Goal: Task Accomplishment & Management: Use online tool/utility

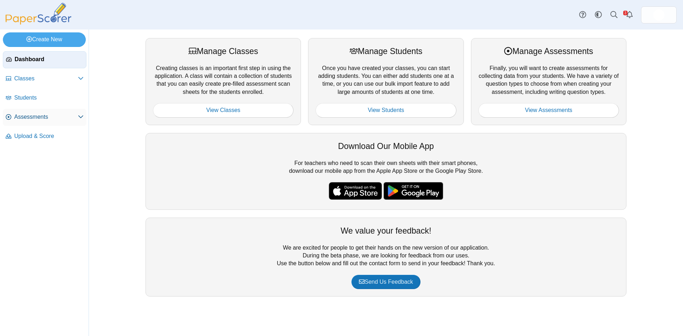
click at [81, 117] on icon at bounding box center [81, 117] width 6 height 6
click at [32, 118] on span "Assessments" at bounding box center [46, 117] width 64 height 8
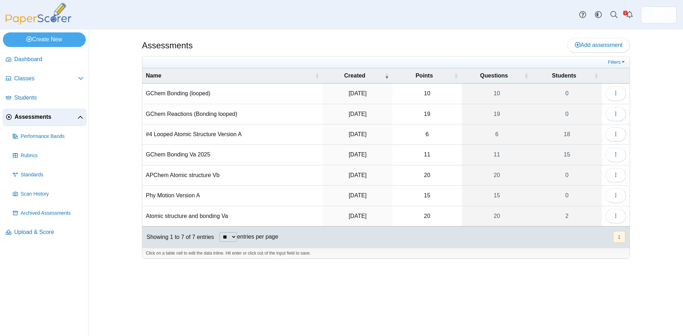
click at [213, 113] on td "GChem Reactions (Bonding looped)" at bounding box center [232, 114] width 180 height 20
type input "**********"
click at [287, 284] on div "Assessments Add assessment 10 0" at bounding box center [386, 183] width 534 height 307
click at [175, 91] on td "GChem Bonding (looped)" at bounding box center [232, 94] width 180 height 20
click at [613, 96] on icon "button" at bounding box center [616, 93] width 6 height 6
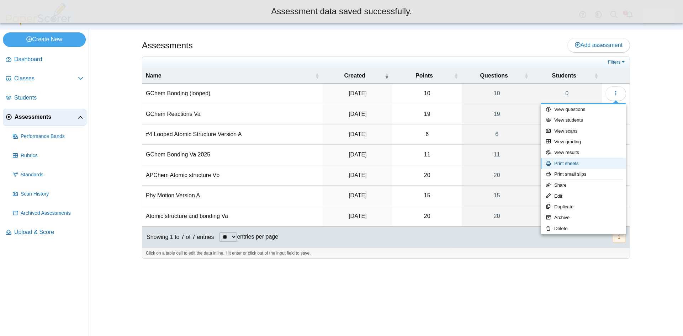
click at [572, 159] on link "Print sheets" at bounding box center [583, 163] width 85 height 11
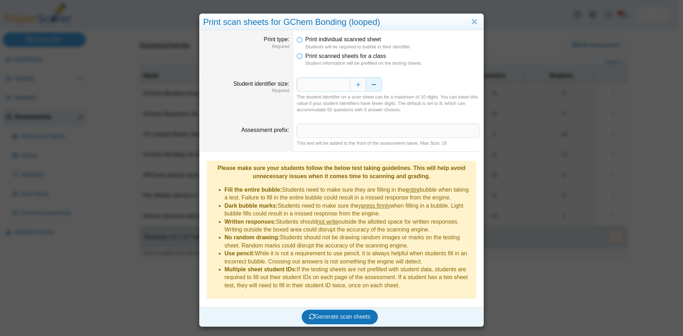
click at [372, 88] on button "Decrease" at bounding box center [374, 85] width 16 height 14
click at [330, 314] on span "Generate scan sheets" at bounding box center [340, 317] width 62 height 6
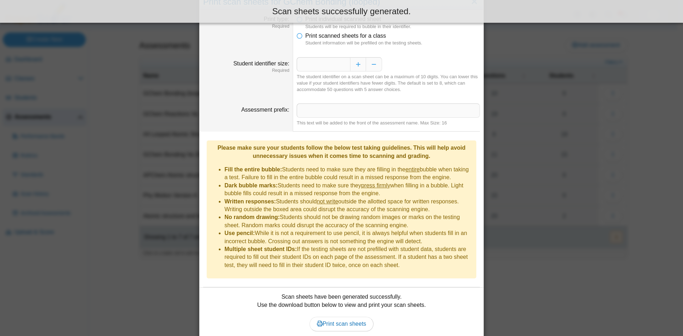
scroll to position [40, 0]
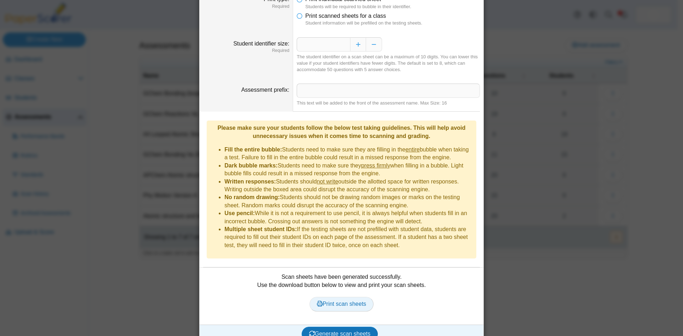
click at [334, 301] on span "Print scan sheets" at bounding box center [341, 304] width 49 height 6
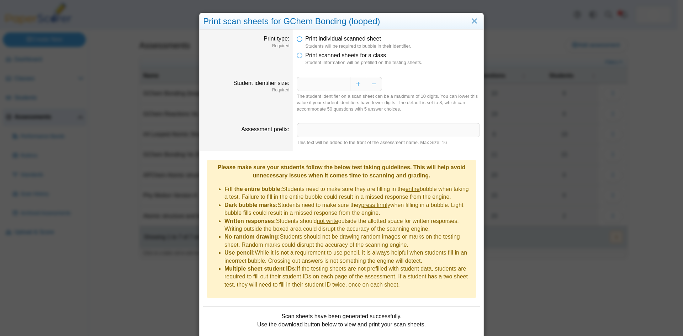
scroll to position [0, 0]
click at [476, 19] on link "Close" at bounding box center [474, 22] width 11 height 12
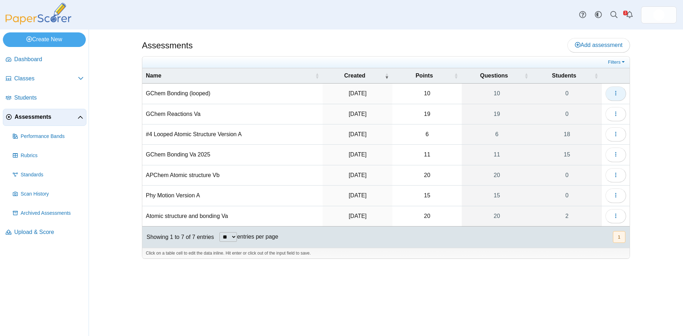
click at [618, 93] on icon "button" at bounding box center [616, 93] width 6 height 6
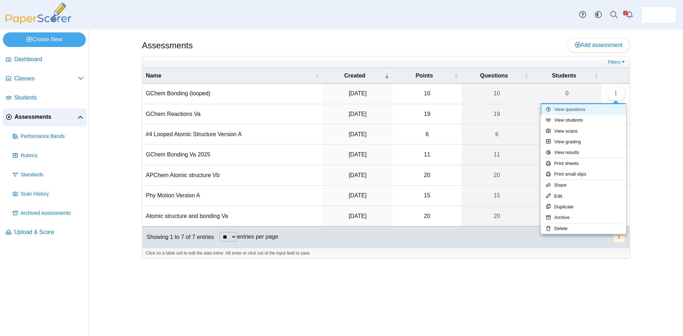
click at [572, 109] on link "View questions" at bounding box center [583, 109] width 85 height 11
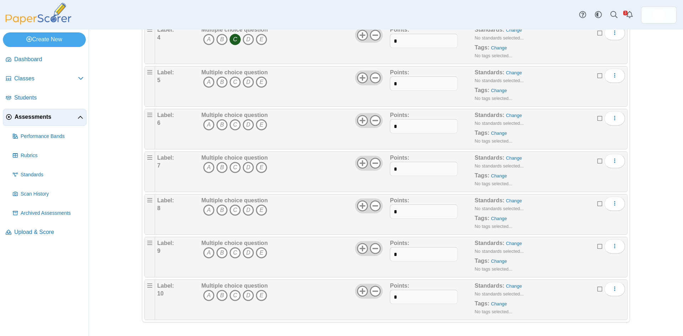
scroll to position [245, 0]
click at [598, 290] on icon at bounding box center [601, 287] width 6 height 5
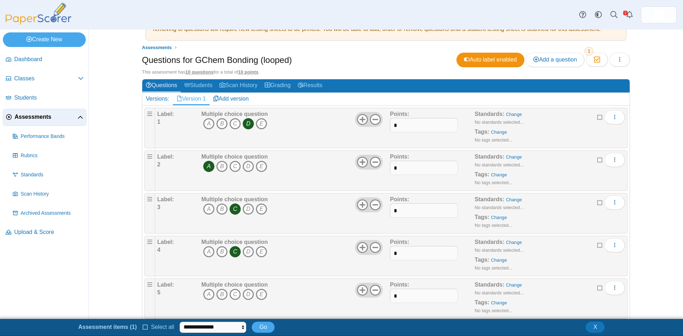
scroll to position [0, 0]
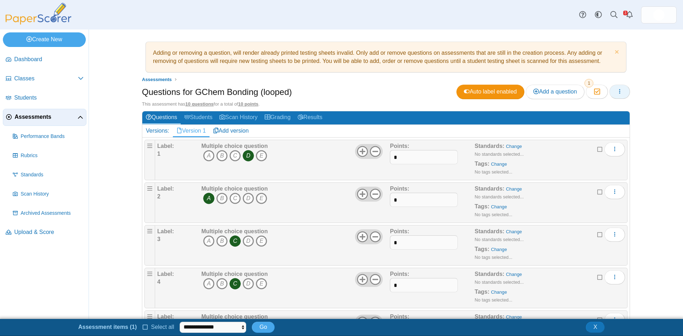
click at [617, 89] on span "button" at bounding box center [620, 92] width 6 height 6
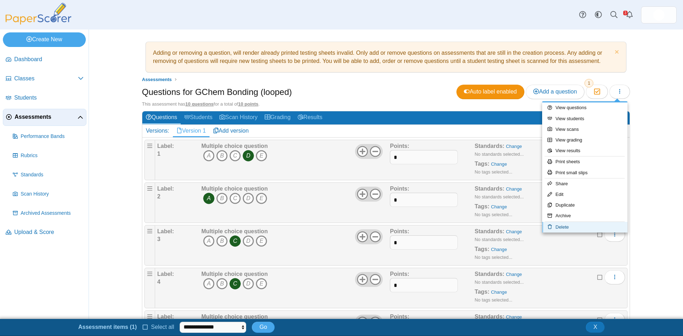
click at [569, 228] on link "Delete" at bounding box center [584, 227] width 85 height 11
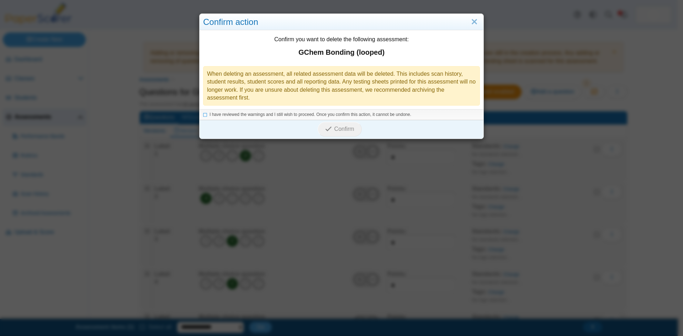
click at [200, 116] on div "I have reviewed the warnings and I still wish to proceed. Once you confirm this…" at bounding box center [342, 114] width 284 height 11
click at [203, 115] on icon at bounding box center [205, 114] width 4 height 4
click at [344, 132] on span "Confirm" at bounding box center [345, 129] width 20 height 6
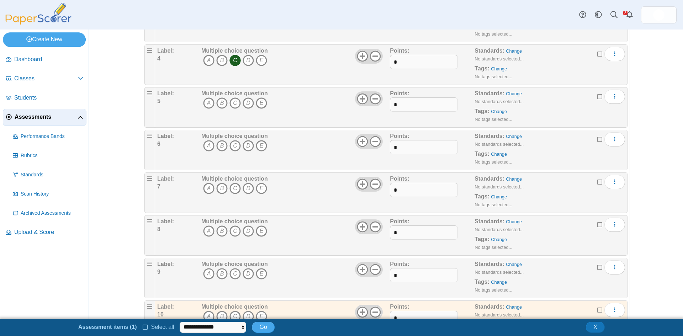
scroll to position [260, 0]
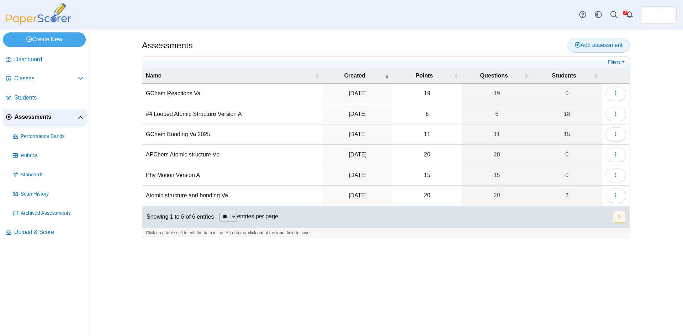
click at [589, 45] on span "Add assessment" at bounding box center [599, 45] width 48 height 6
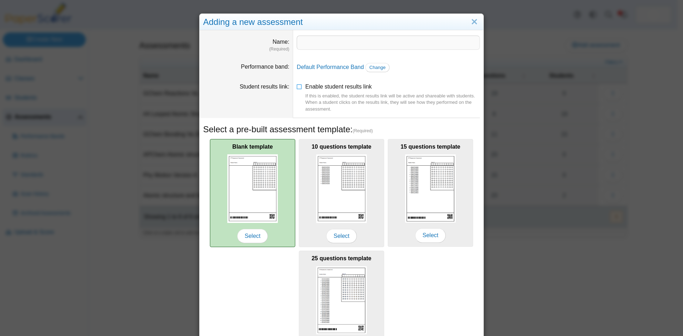
click at [252, 189] on img at bounding box center [252, 188] width 51 height 69
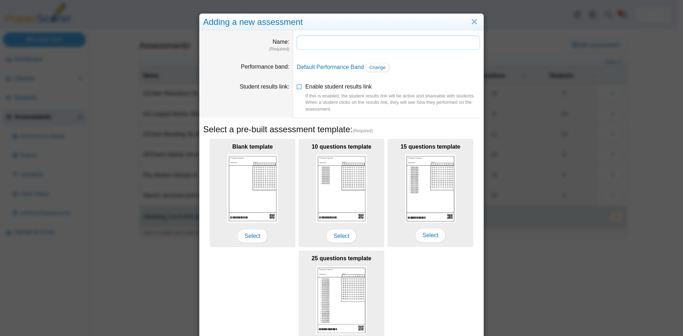
click at [301, 42] on input "Name" at bounding box center [388, 43] width 183 height 14
type input "*"
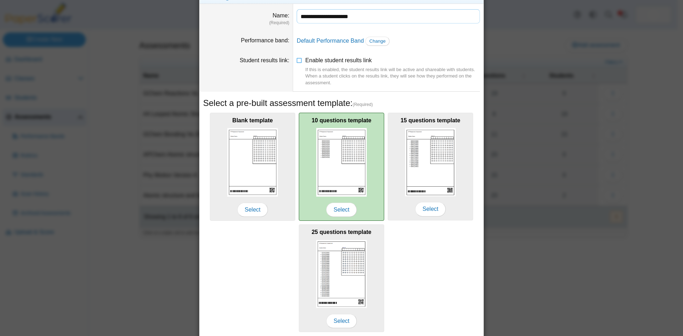
scroll to position [51, 0]
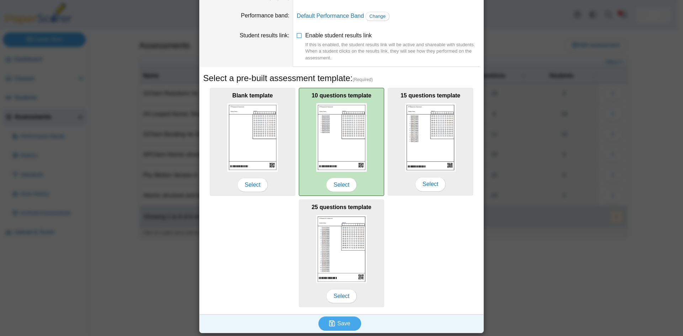
type input "**********"
click at [349, 150] on img at bounding box center [341, 137] width 51 height 69
click at [342, 188] on span "Select" at bounding box center [341, 185] width 31 height 14
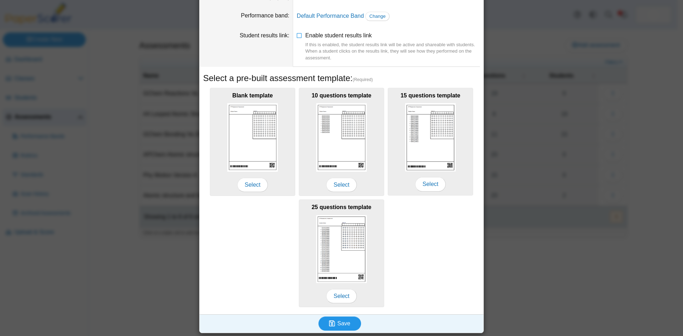
click at [338, 324] on span "Save" at bounding box center [343, 324] width 13 height 6
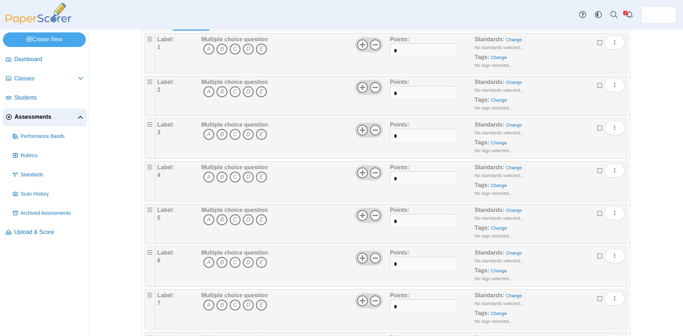
scroll to position [245, 0]
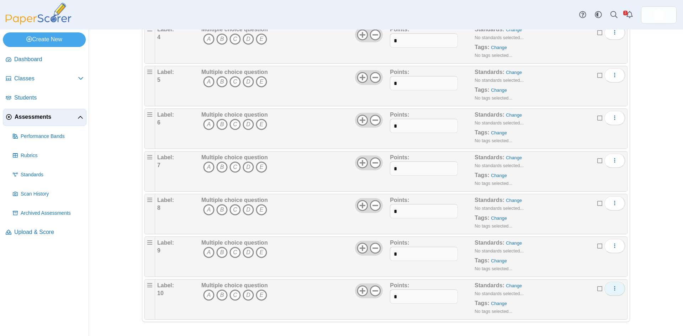
click at [614, 290] on icon "More options" at bounding box center [615, 289] width 6 height 6
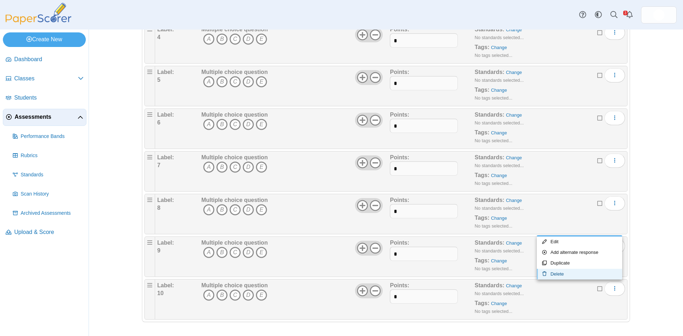
click at [560, 275] on link "Delete" at bounding box center [579, 274] width 85 height 11
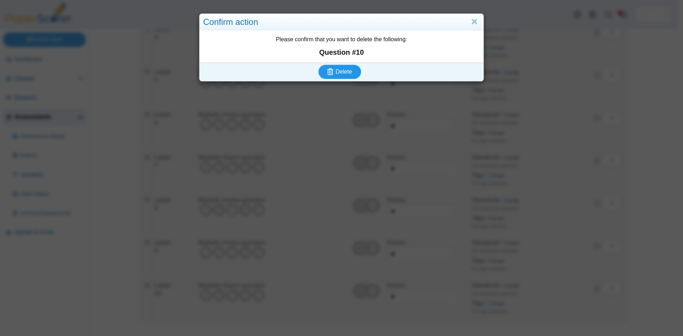
click at [335, 76] on button "Delete" at bounding box center [340, 72] width 43 height 14
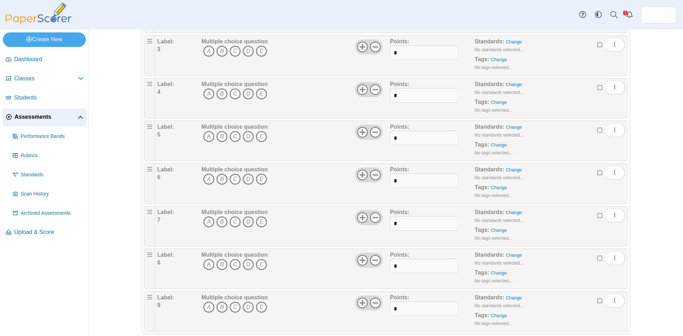
scroll to position [202, 0]
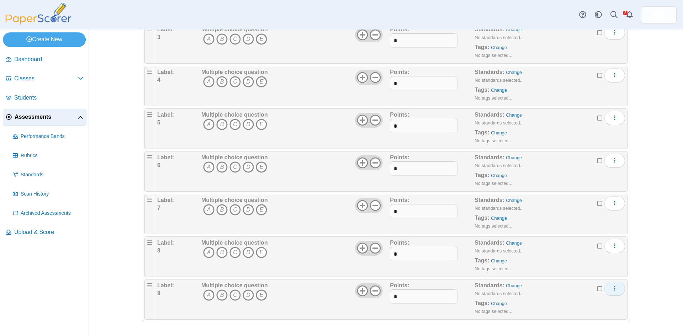
click at [613, 289] on icon "More options" at bounding box center [615, 289] width 6 height 6
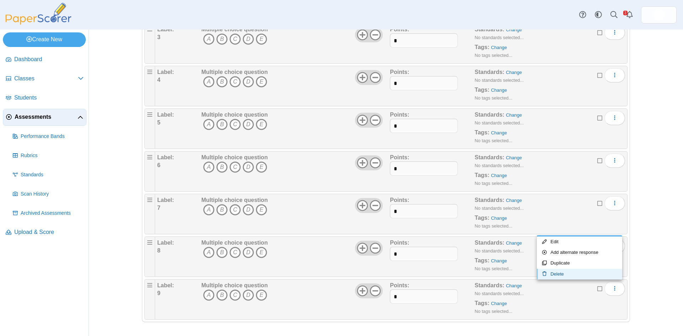
click at [557, 274] on link "Delete" at bounding box center [579, 274] width 85 height 11
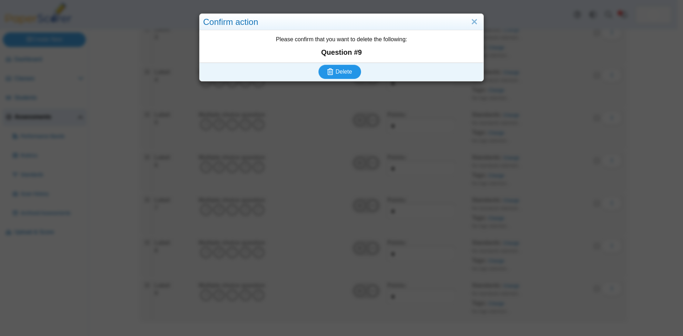
drag, startPoint x: 347, startPoint y: 74, endPoint x: 366, endPoint y: 85, distance: 21.4
click at [348, 75] on span "Delete" at bounding box center [344, 72] width 16 height 6
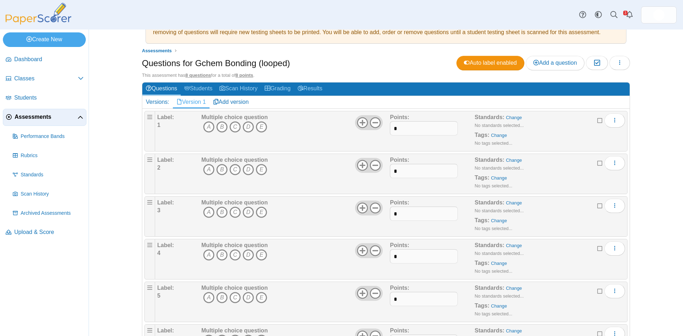
scroll to position [159, 0]
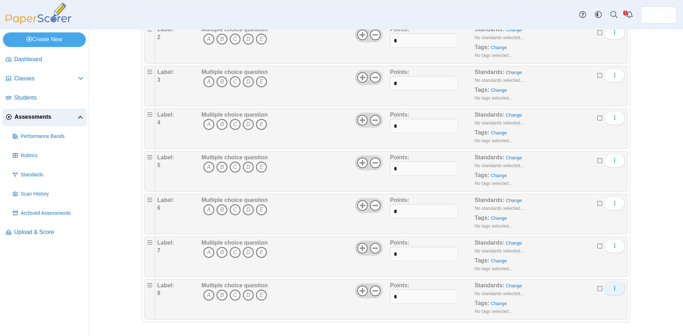
click at [612, 291] on icon "More options" at bounding box center [615, 289] width 6 height 6
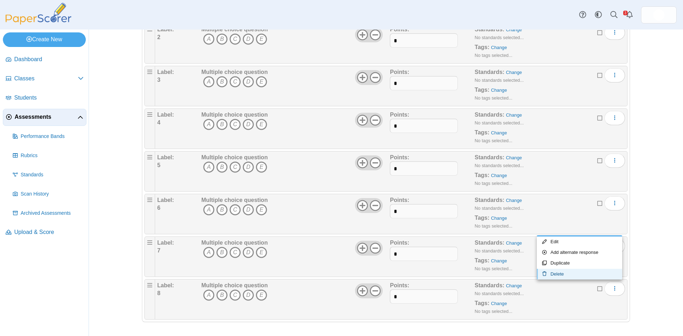
click at [565, 274] on link "Delete" at bounding box center [579, 274] width 85 height 11
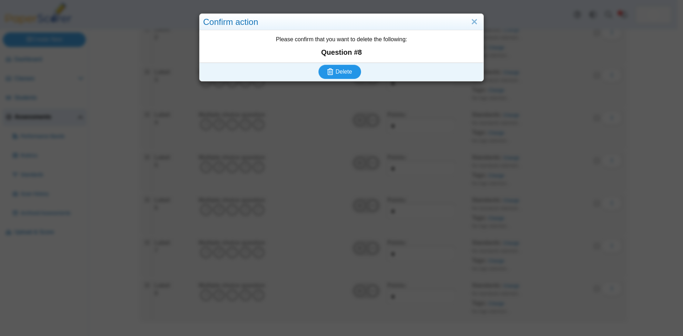
click at [349, 78] on button "Delete" at bounding box center [340, 72] width 43 height 14
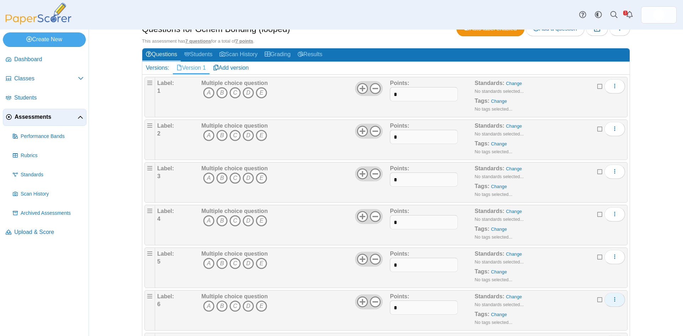
scroll to position [117, 0]
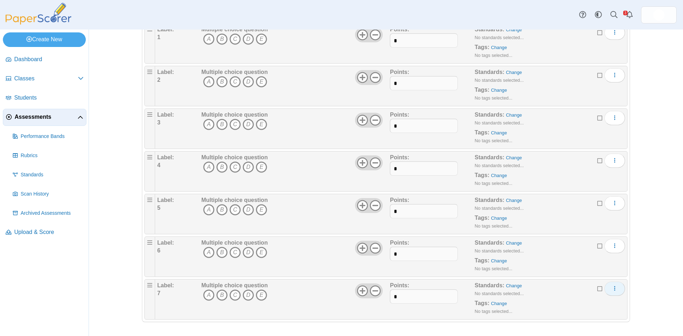
click at [612, 288] on icon "More options" at bounding box center [615, 289] width 6 height 6
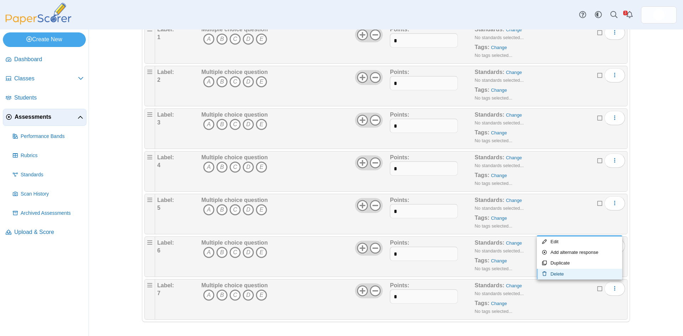
click at [548, 272] on icon at bounding box center [546, 274] width 8 height 5
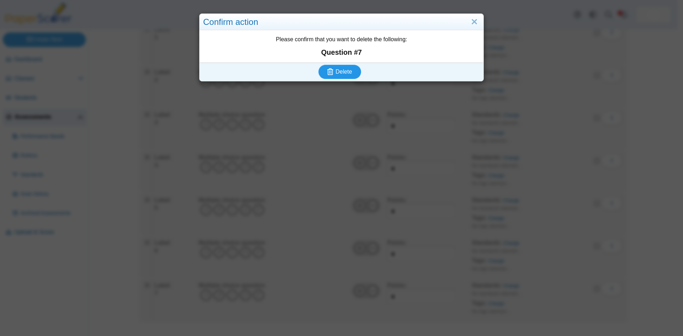
click at [334, 71] on button "Delete" at bounding box center [340, 72] width 43 height 14
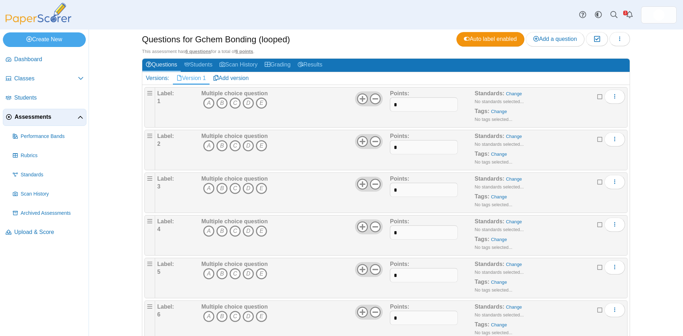
scroll to position [74, 0]
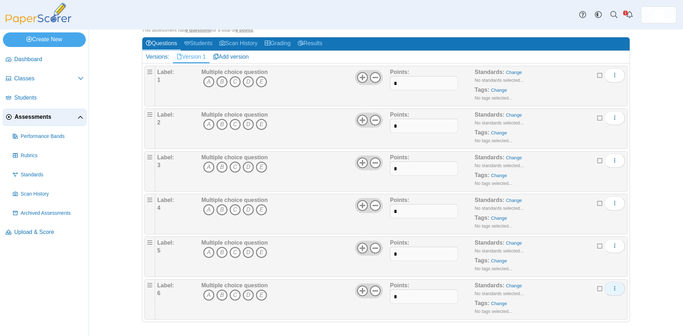
click at [613, 288] on icon "More options" at bounding box center [615, 289] width 6 height 6
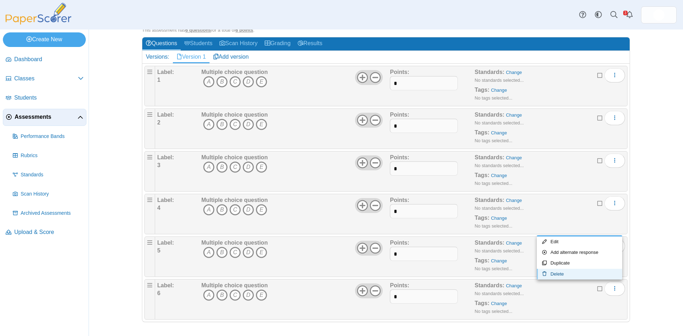
click at [559, 276] on link "Delete" at bounding box center [579, 274] width 85 height 11
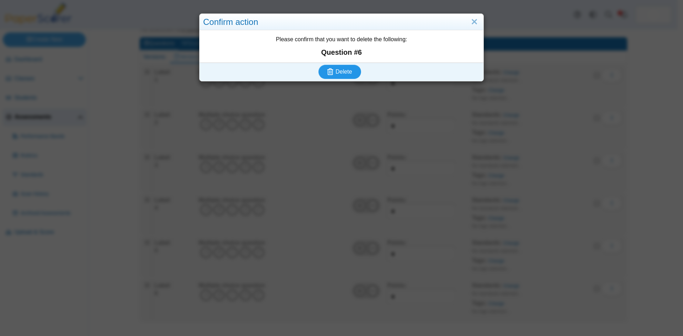
click at [347, 72] on span "Delete" at bounding box center [344, 72] width 16 height 6
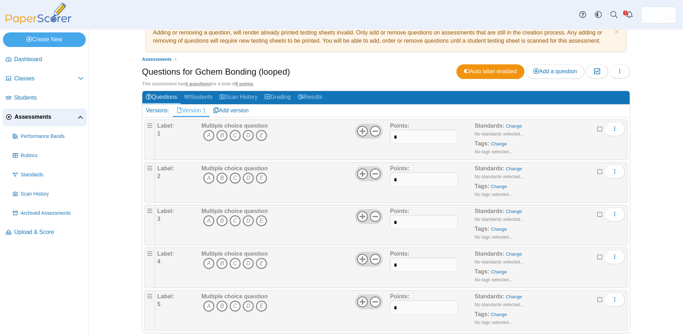
scroll to position [31, 0]
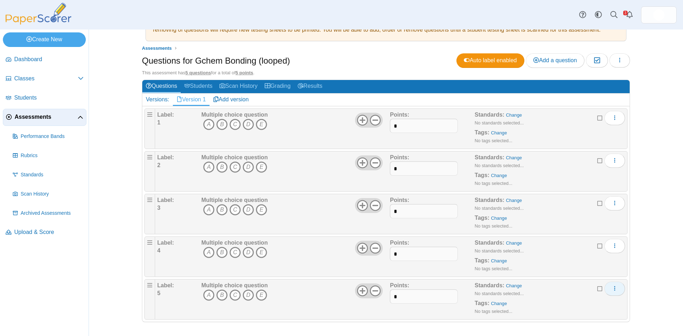
click at [609, 291] on button "More options" at bounding box center [615, 289] width 21 height 14
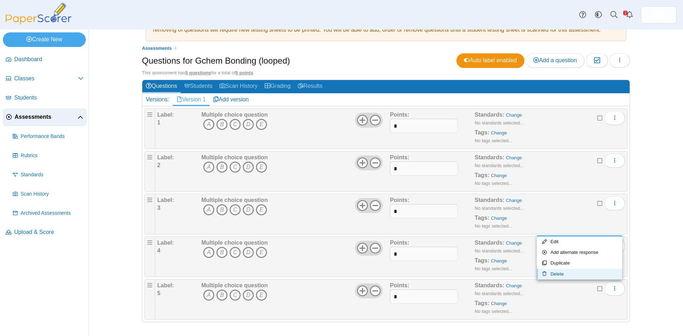
click at [547, 274] on icon at bounding box center [546, 274] width 8 height 5
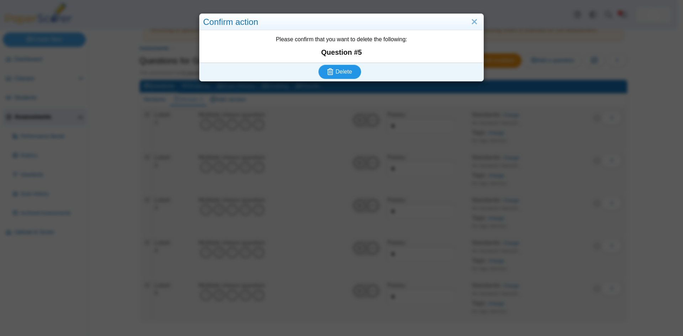
click at [337, 76] on button "Delete" at bounding box center [340, 72] width 43 height 14
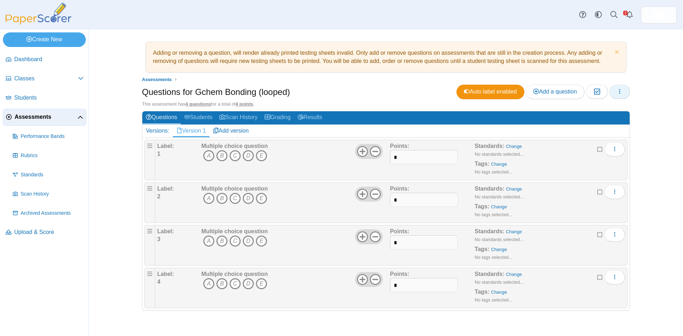
click at [624, 91] on button "button" at bounding box center [620, 92] width 21 height 14
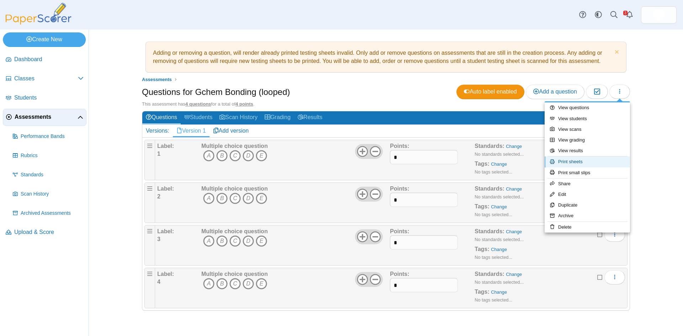
click at [578, 162] on link "Print sheets" at bounding box center [587, 162] width 85 height 11
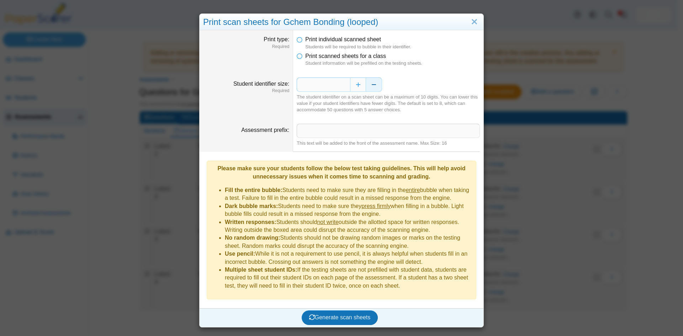
click at [374, 91] on button "Decrease" at bounding box center [374, 85] width 16 height 14
click at [375, 91] on button "Decrease" at bounding box center [374, 85] width 16 height 14
type input "*"
click at [335, 134] on input "Assessment prefix" at bounding box center [388, 131] width 183 height 14
type input "**********"
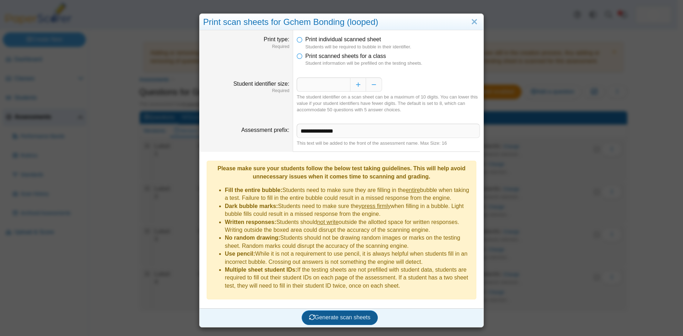
click at [334, 315] on span "Generate scan sheets" at bounding box center [340, 318] width 62 height 6
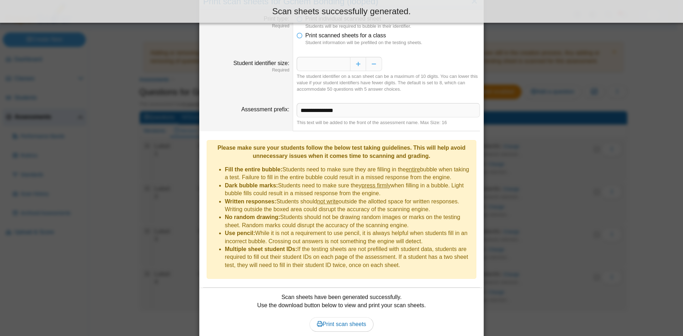
scroll to position [41, 0]
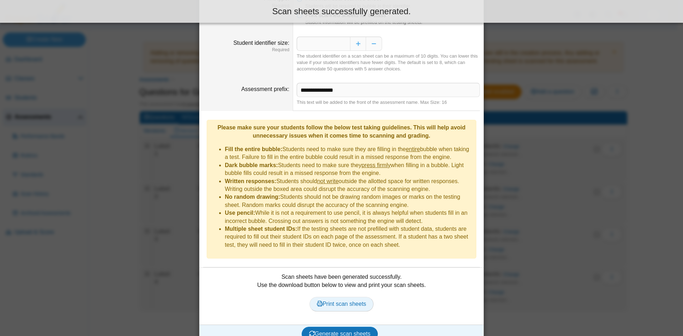
click at [335, 301] on span "Print scan sheets" at bounding box center [341, 304] width 49 height 6
